Goal: Task Accomplishment & Management: Manage account settings

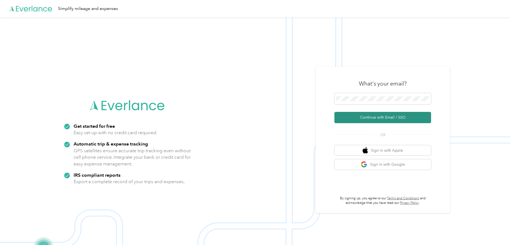
click at [384, 117] on button "Continue with Email / SSO" at bounding box center [383, 117] width 97 height 11
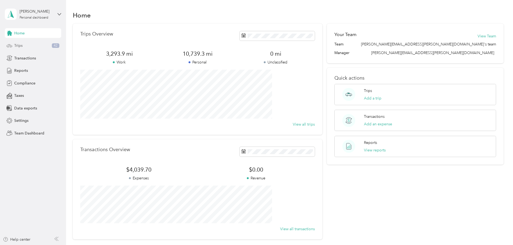
click at [26, 44] on div "Trips 42" at bounding box center [33, 46] width 56 height 10
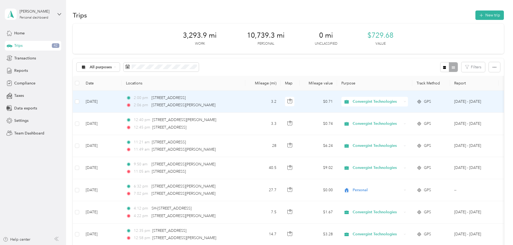
click at [388, 102] on span "Convergint Technologies" at bounding box center [373, 102] width 59 height 6
click at [391, 122] on li "Personal" at bounding box center [411, 120] width 68 height 9
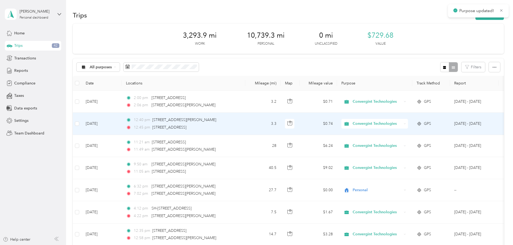
click at [392, 122] on span "Convergint Technologies" at bounding box center [377, 124] width 49 height 6
click at [394, 139] on li "Personal" at bounding box center [411, 140] width 68 height 9
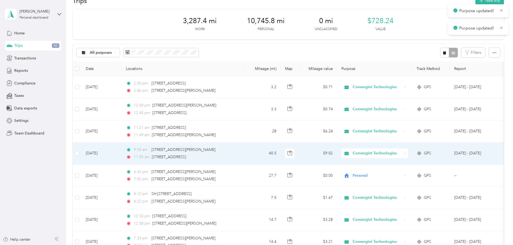
scroll to position [27, 0]
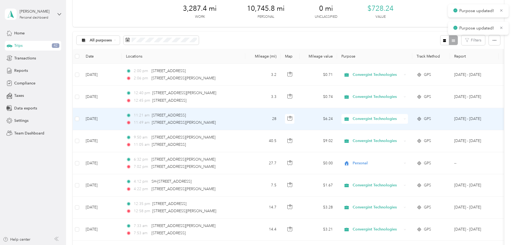
click at [392, 119] on span "Convergint Technologies" at bounding box center [377, 119] width 49 height 6
click at [393, 137] on span "Personal" at bounding box center [416, 138] width 51 height 6
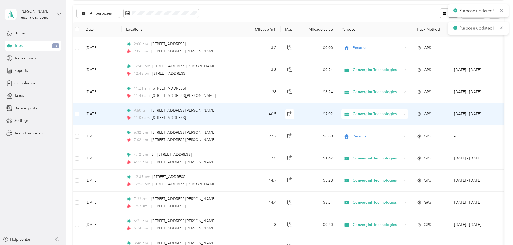
click at [394, 114] on span "Convergint Technologies" at bounding box center [377, 114] width 49 height 6
click at [394, 132] on span "Personal" at bounding box center [416, 134] width 51 height 6
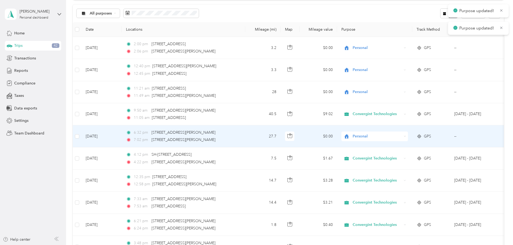
scroll to position [81, 0]
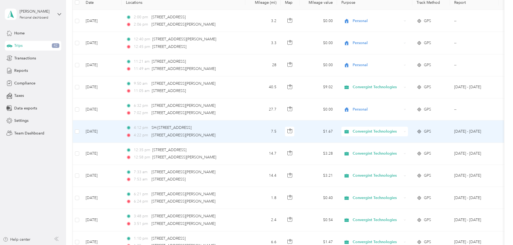
click at [395, 129] on span "Convergint Technologies" at bounding box center [377, 131] width 49 height 6
click at [397, 149] on span "Personal" at bounding box center [416, 149] width 51 height 6
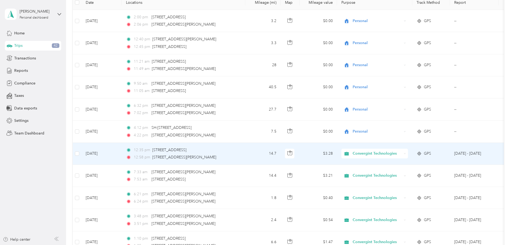
click at [394, 152] on span "Convergint Technologies" at bounding box center [377, 154] width 49 height 6
click at [396, 173] on span "Personal" at bounding box center [416, 173] width 51 height 6
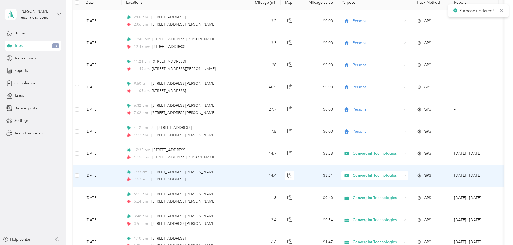
click at [394, 174] on span "Convergint Technologies" at bounding box center [377, 176] width 49 height 6
click at [396, 192] on li "Personal" at bounding box center [411, 194] width 68 height 9
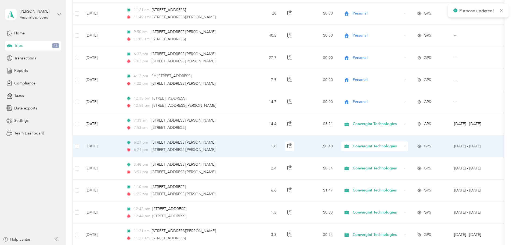
scroll to position [134, 0]
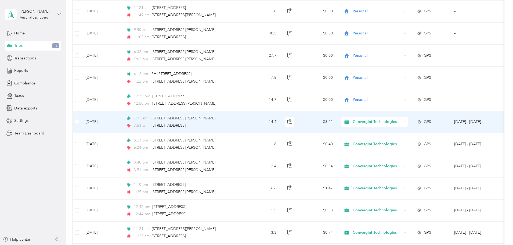
click at [393, 120] on span "Convergint Technologies" at bounding box center [377, 122] width 49 height 6
click at [394, 143] on li "Personal" at bounding box center [411, 141] width 68 height 9
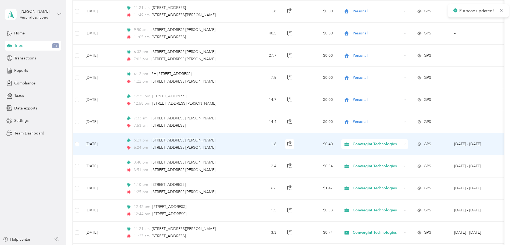
click at [394, 142] on span "Convergint Technologies" at bounding box center [377, 144] width 49 height 6
click at [398, 162] on span "Personal" at bounding box center [416, 164] width 51 height 6
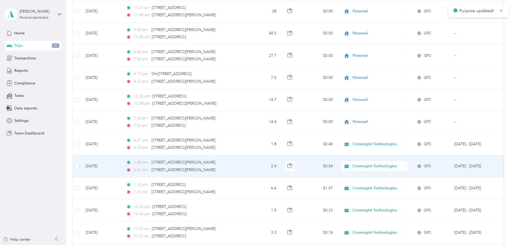
click at [395, 165] on span "Convergint Technologies" at bounding box center [377, 166] width 49 height 6
click at [395, 185] on span "Personal" at bounding box center [416, 186] width 51 height 6
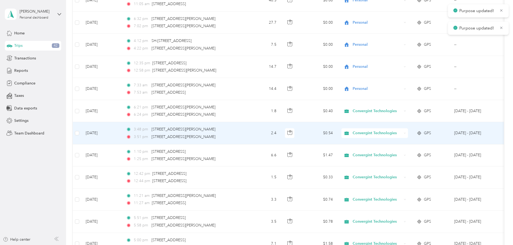
scroll to position [188, 0]
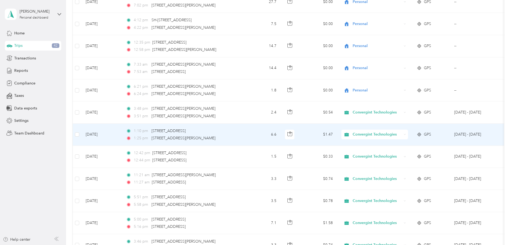
click at [393, 134] on span "Convergint Technologies" at bounding box center [377, 134] width 49 height 6
click at [395, 152] on span "Personal" at bounding box center [416, 154] width 51 height 6
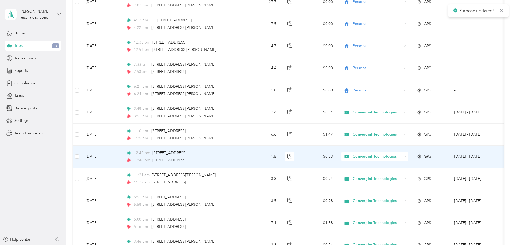
click at [393, 154] on span "Convergint Technologies" at bounding box center [377, 156] width 49 height 6
click at [394, 175] on span "Personal" at bounding box center [416, 176] width 51 height 6
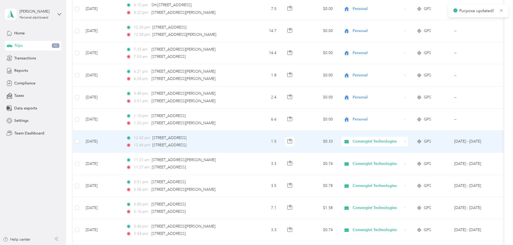
scroll to position [215, 0]
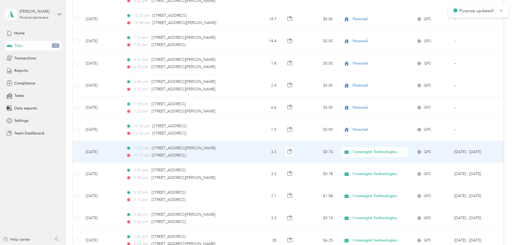
click at [392, 151] on span "Convergint Technologies" at bounding box center [377, 152] width 49 height 6
click at [393, 170] on span "Personal" at bounding box center [416, 172] width 51 height 6
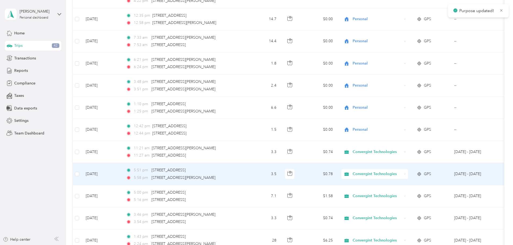
click at [393, 173] on span "Convergint Technologies" at bounding box center [377, 174] width 49 height 6
click at [395, 192] on span "Personal" at bounding box center [416, 193] width 51 height 6
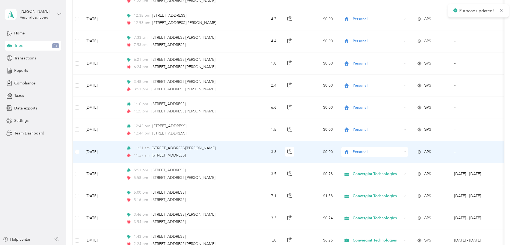
scroll to position [242, 0]
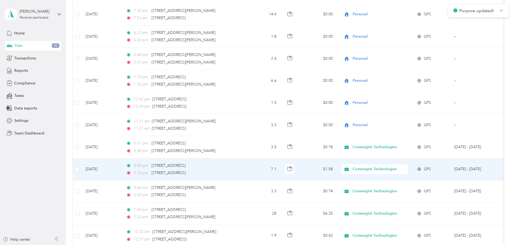
click at [392, 169] on span "Convergint Technologies" at bounding box center [377, 169] width 49 height 6
click at [393, 187] on span "Personal" at bounding box center [416, 189] width 51 height 6
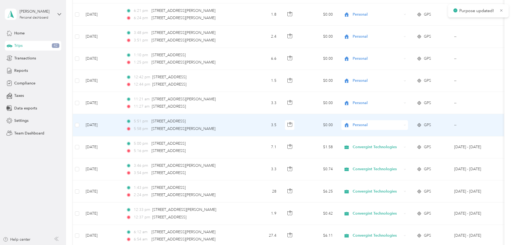
scroll to position [269, 0]
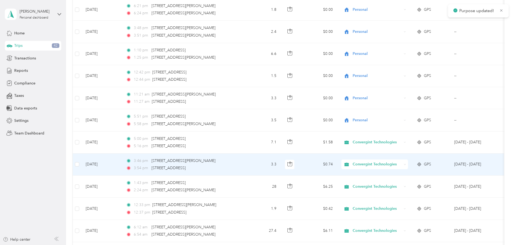
click at [393, 162] on span "Convergint Technologies" at bounding box center [377, 164] width 49 height 6
click at [392, 183] on span "Personal" at bounding box center [416, 184] width 51 height 6
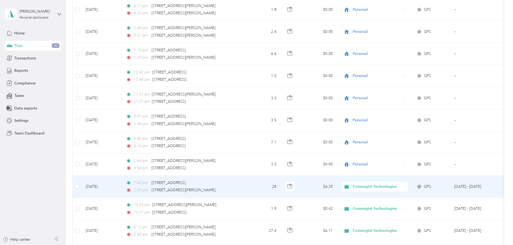
click at [396, 185] on span "Convergint Technologies" at bounding box center [377, 187] width 49 height 6
click at [398, 203] on span "Personal" at bounding box center [416, 206] width 51 height 6
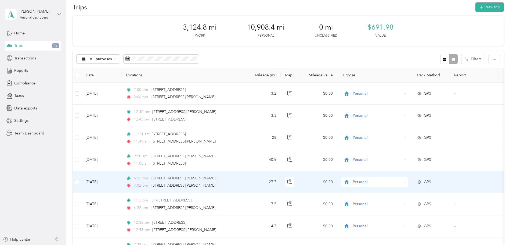
scroll to position [0, 0]
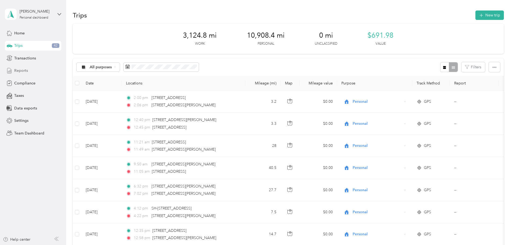
click at [23, 70] on span "Reports" at bounding box center [21, 71] width 14 height 6
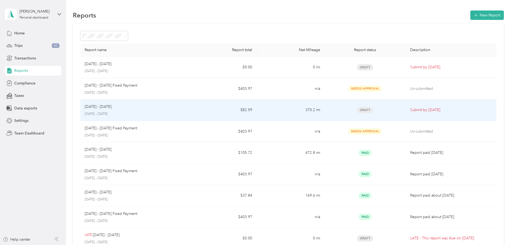
click at [357, 110] on span "Draft" at bounding box center [365, 110] width 16 height 6
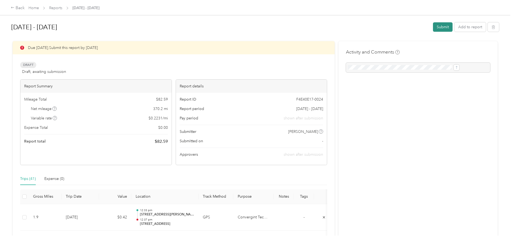
click at [433, 28] on button "Submit" at bounding box center [443, 26] width 20 height 9
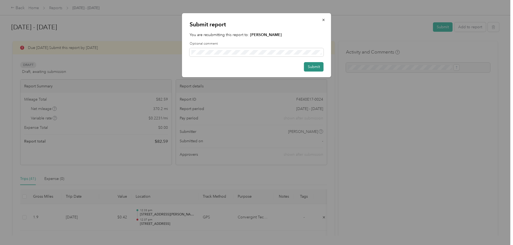
click at [316, 65] on button "Submit" at bounding box center [314, 66] width 20 height 9
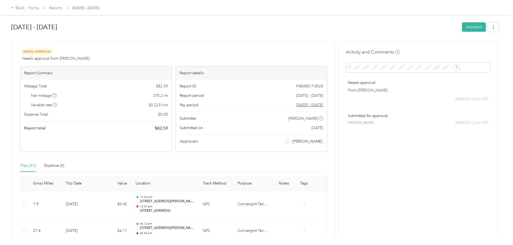
click at [39, 9] on link "Home" at bounding box center [33, 8] width 10 height 5
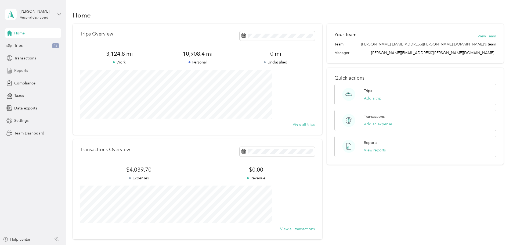
click at [25, 69] on span "Reports" at bounding box center [21, 71] width 14 height 6
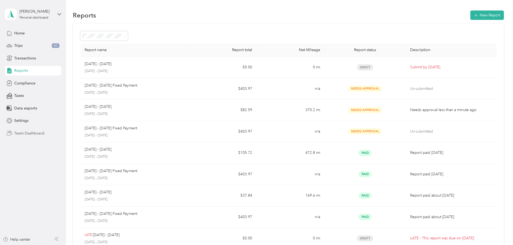
click at [25, 132] on span "Team Dashboard" at bounding box center [29, 133] width 30 height 6
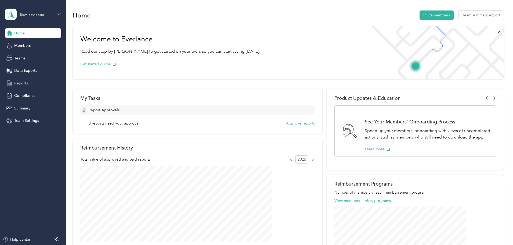
click at [24, 82] on span "Reports" at bounding box center [21, 83] width 14 height 6
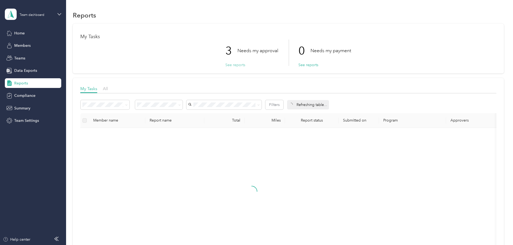
click at [236, 64] on button "See reports" at bounding box center [236, 65] width 20 height 6
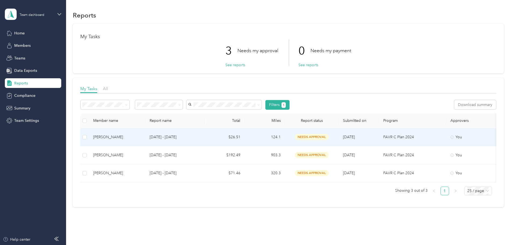
click at [329, 138] on span "needs approval" at bounding box center [312, 137] width 34 height 6
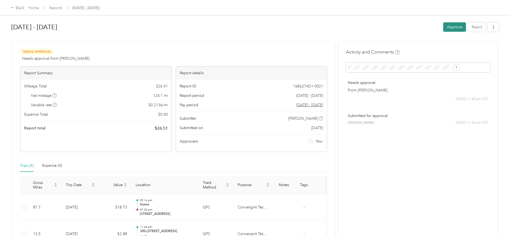
click at [444, 28] on button "Approve" at bounding box center [455, 26] width 23 height 9
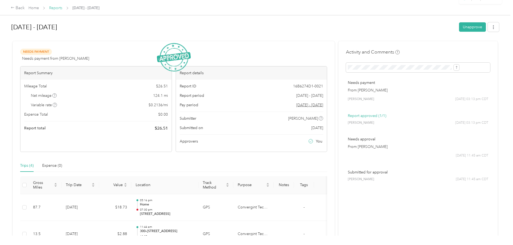
click at [62, 8] on link "Reports" at bounding box center [55, 8] width 13 height 5
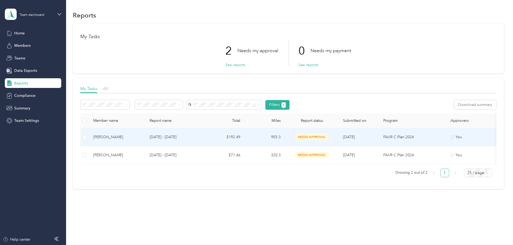
click at [329, 136] on span "needs approval" at bounding box center [312, 137] width 34 height 6
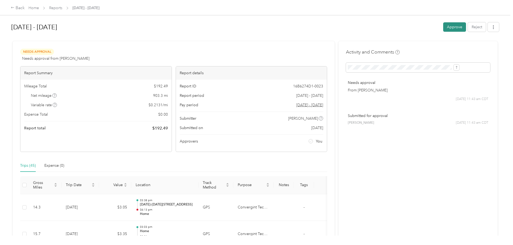
click at [444, 25] on button "Approve" at bounding box center [455, 26] width 23 height 9
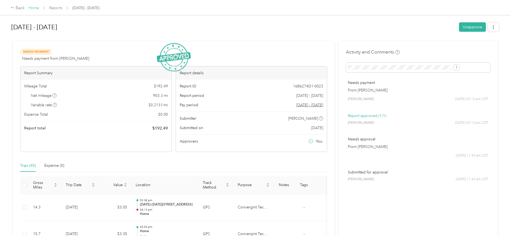
click at [39, 8] on link "Home" at bounding box center [33, 8] width 10 height 5
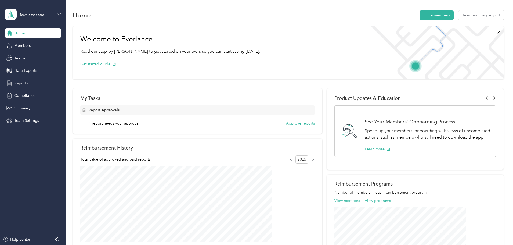
click at [23, 85] on span "Reports" at bounding box center [21, 83] width 14 height 6
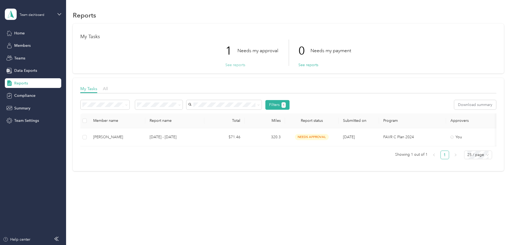
click at [236, 65] on button "See reports" at bounding box center [236, 65] width 20 height 6
click at [237, 64] on button "See reports" at bounding box center [236, 65] width 20 height 6
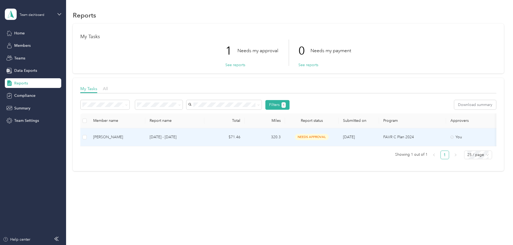
click at [329, 137] on span "needs approval" at bounding box center [312, 137] width 34 height 6
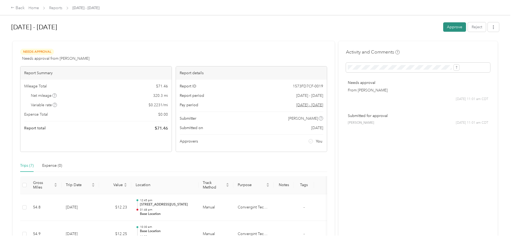
click at [444, 26] on button "Approve" at bounding box center [455, 26] width 23 height 9
